Goal: Navigation & Orientation: Understand site structure

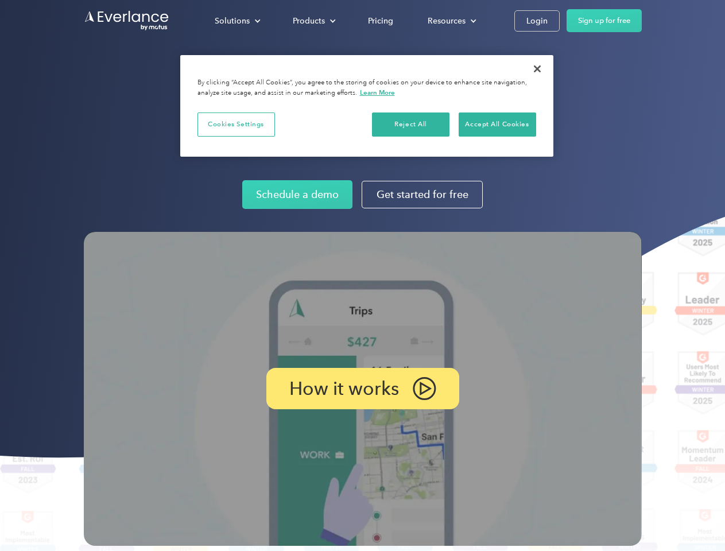
click at [362, 276] on img at bounding box center [363, 389] width 558 height 314
click at [237, 21] on div "Solutions" at bounding box center [232, 21] width 35 height 14
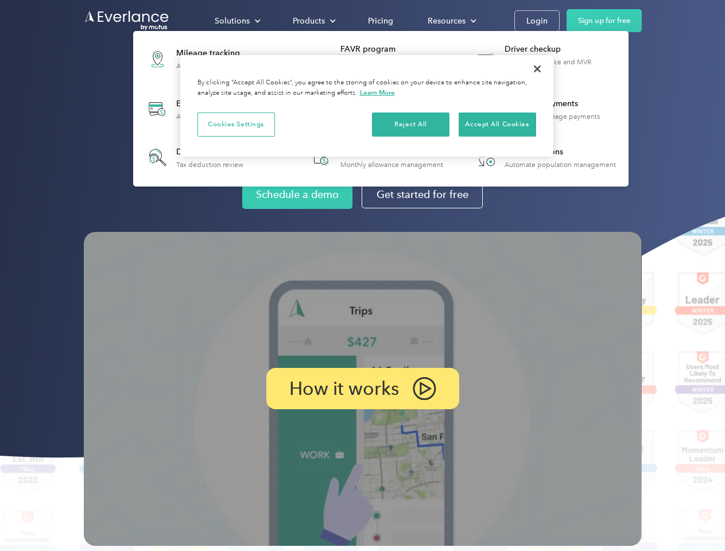
click at [313, 21] on div "Products" at bounding box center [309, 21] width 32 height 14
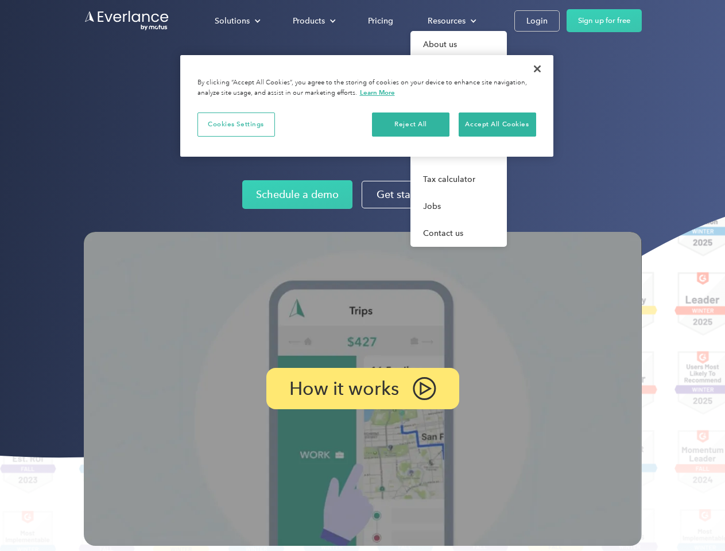
click at [451, 21] on div "Resources" at bounding box center [447, 21] width 38 height 14
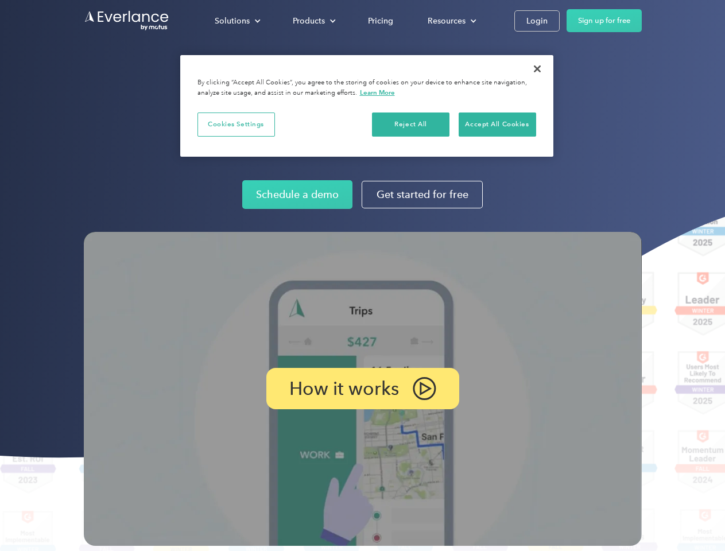
click at [362, 389] on p "How it works" at bounding box center [344, 389] width 110 height 14
click at [236, 124] on button "Cookies Settings" at bounding box center [237, 125] width 78 height 24
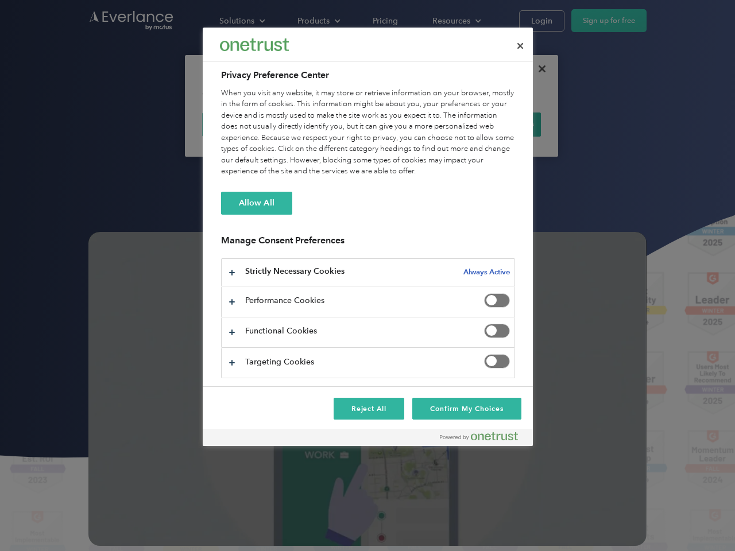
click at [411, 124] on div "When you visit any website, it may store or retrieve information on your browse…" at bounding box center [368, 133] width 294 height 90
click at [497, 124] on div "When you visit any website, it may store or retrieve information on your browse…" at bounding box center [368, 133] width 294 height 90
click at [538, 69] on div at bounding box center [367, 275] width 735 height 551
